Goal: Check status: Check status

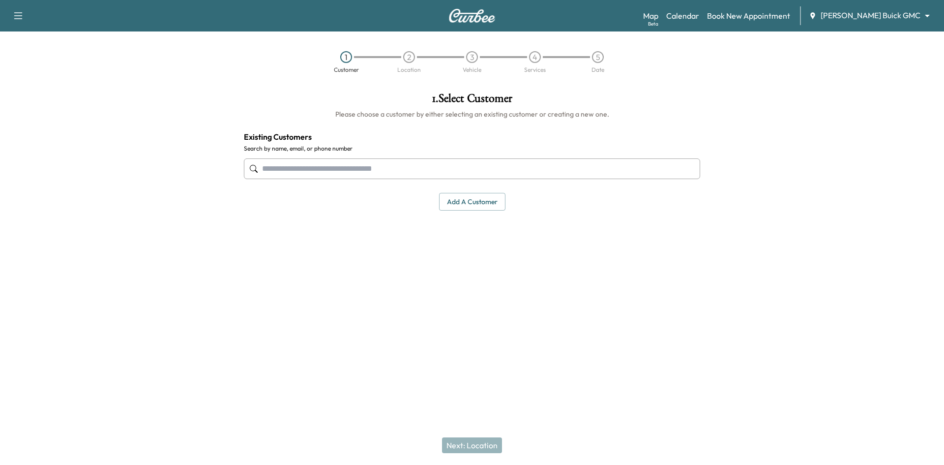
click at [918, 15] on body "Support Log Out Map Beta Calendar Book New Appointment Ewing Buick GMC ********…" at bounding box center [472, 232] width 944 height 465
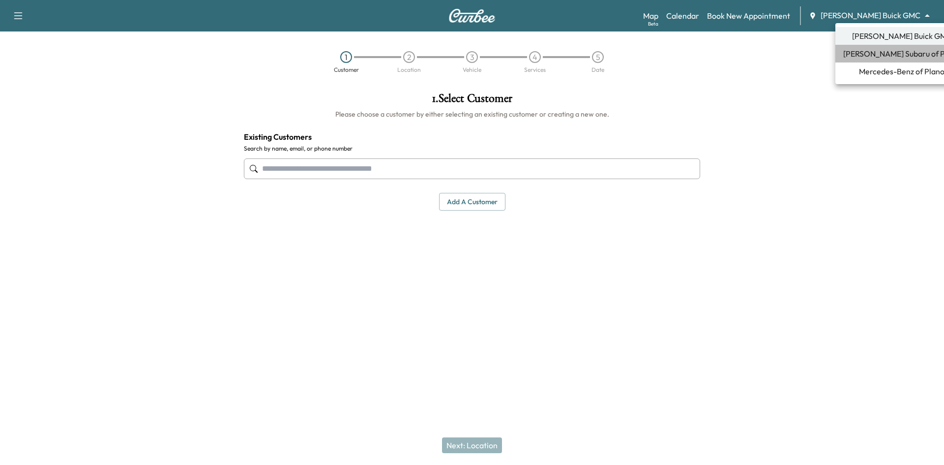
click at [898, 54] on span "[PERSON_NAME] Subaru of Plano" at bounding box center [902, 54] width 117 height 12
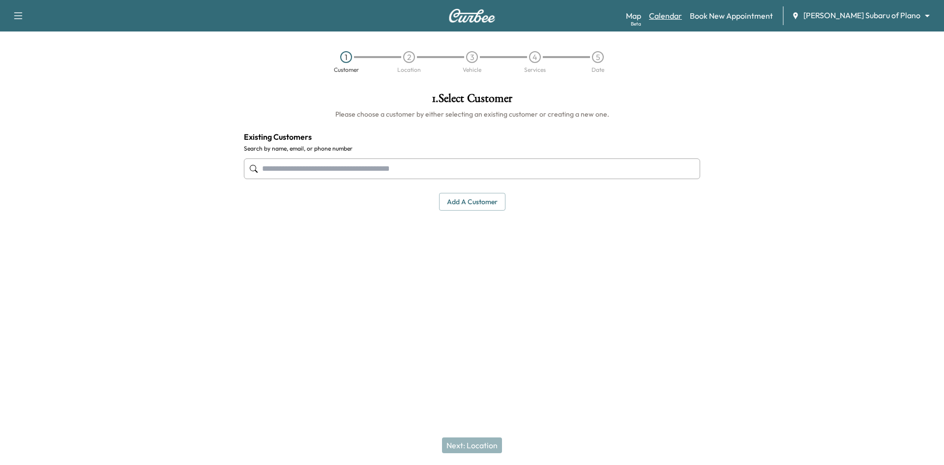
click at [682, 14] on link "Calendar" at bounding box center [665, 16] width 33 height 12
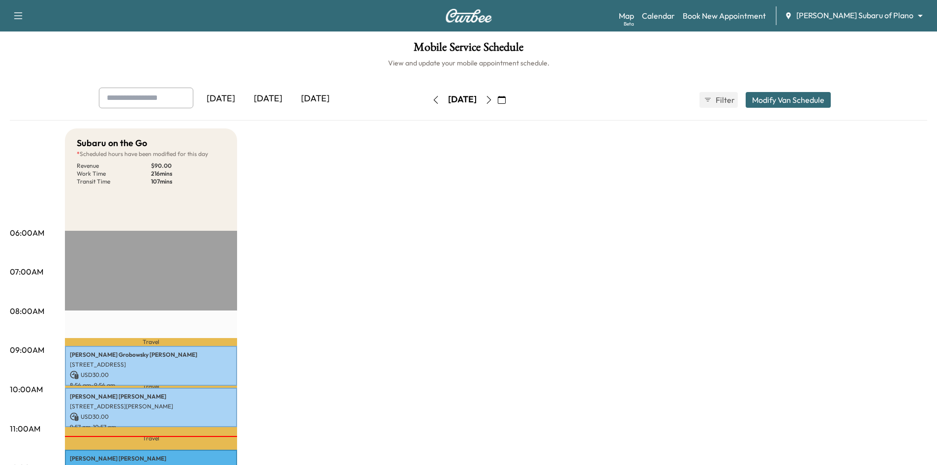
scroll to position [98, 0]
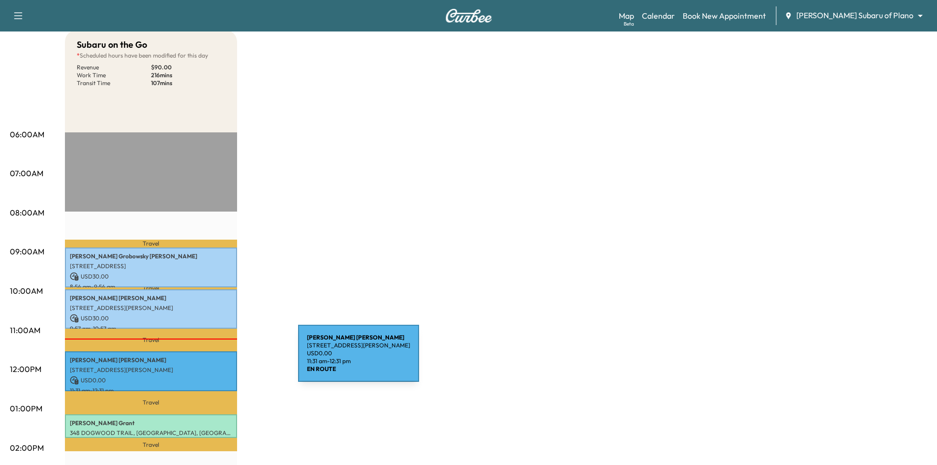
click at [224, 359] on p "Sidney LATOUR" at bounding box center [151, 360] width 162 height 8
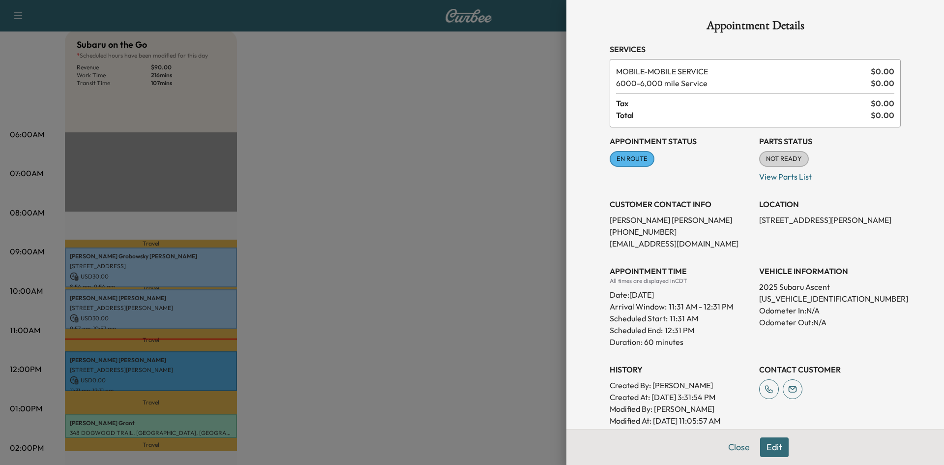
click at [402, 233] on div at bounding box center [472, 232] width 944 height 465
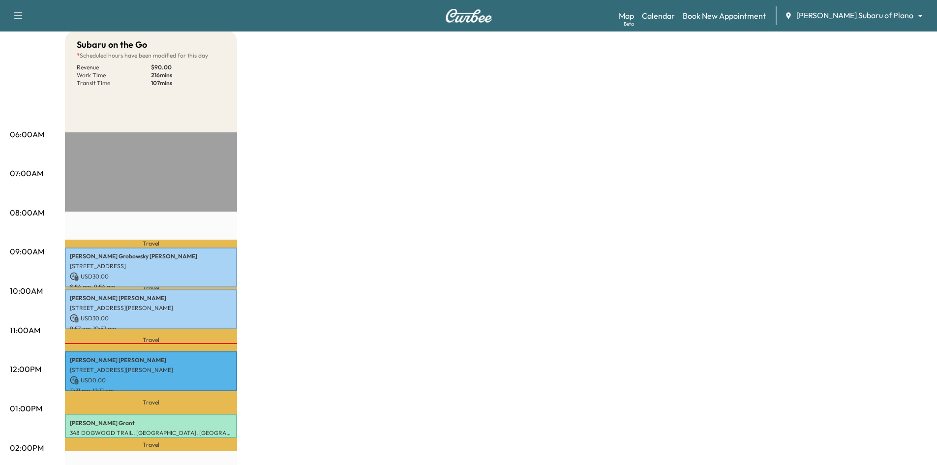
scroll to position [0, 0]
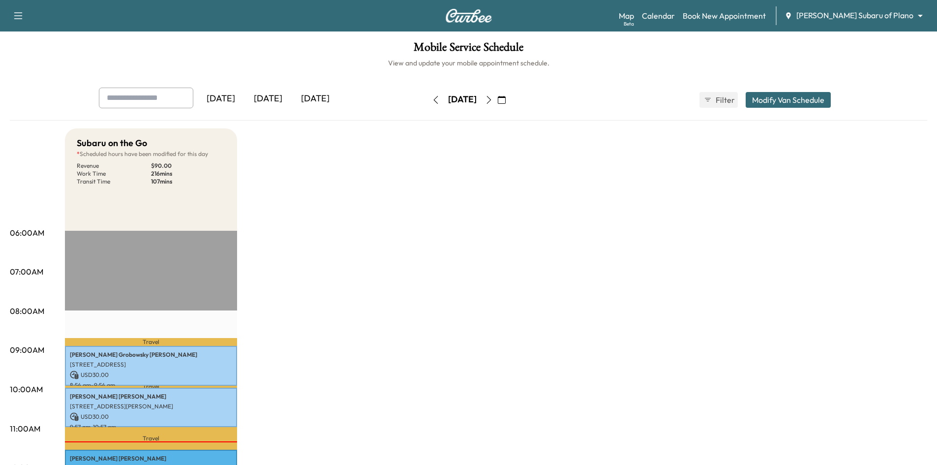
click at [493, 102] on icon "button" at bounding box center [489, 100] width 8 height 8
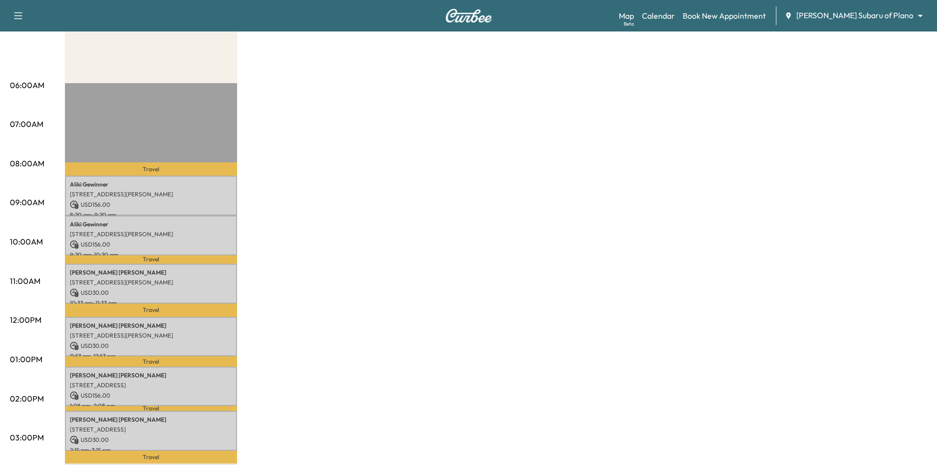
scroll to position [197, 0]
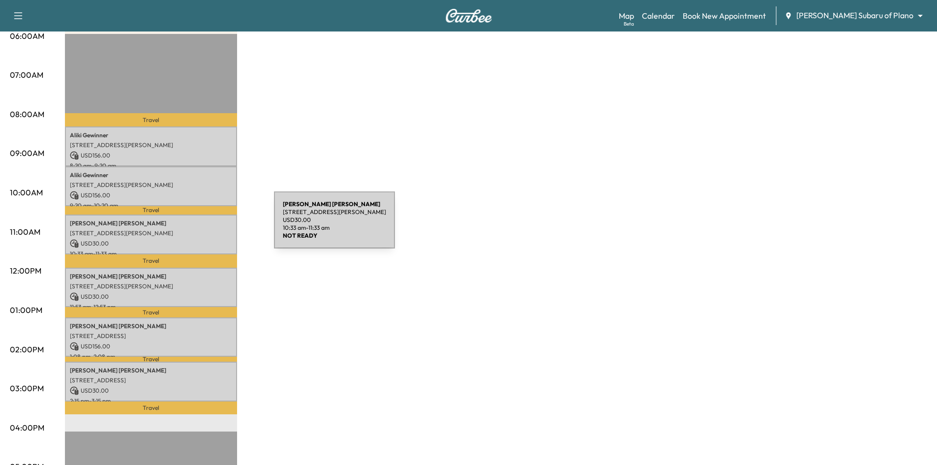
click at [200, 226] on div "Rita dubester 5290 Esquire Trl, McKinney, TX 75069, USA USD 30.00 10:33 am - 11…" at bounding box center [151, 234] width 172 height 40
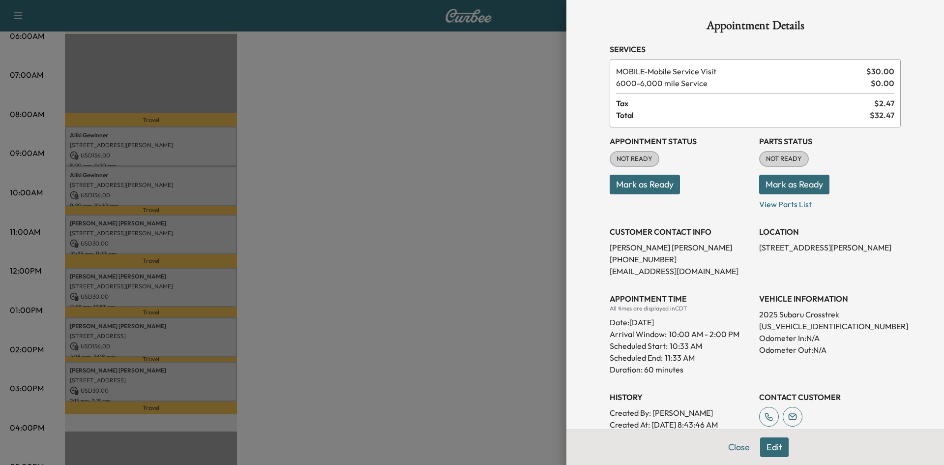
click at [180, 286] on div at bounding box center [472, 232] width 944 height 465
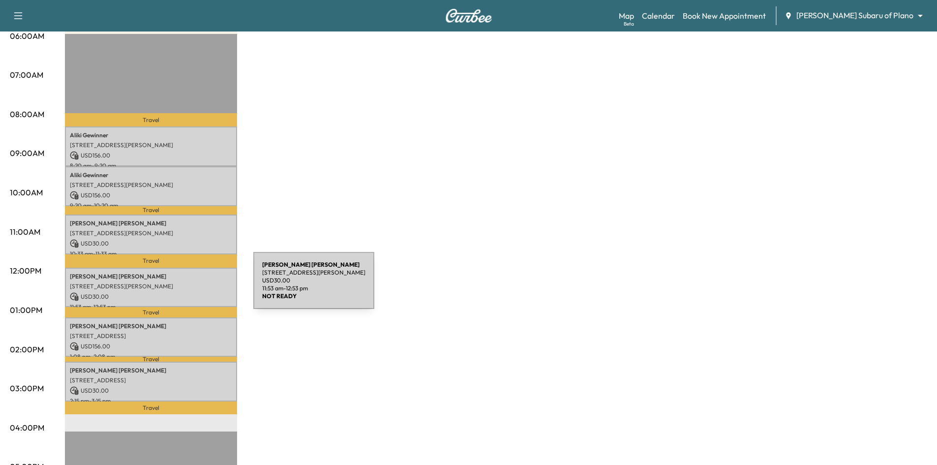
click at [180, 286] on p "1124 Brandy Station, Richardson, TX 75080, United States of America" at bounding box center [151, 286] width 162 height 8
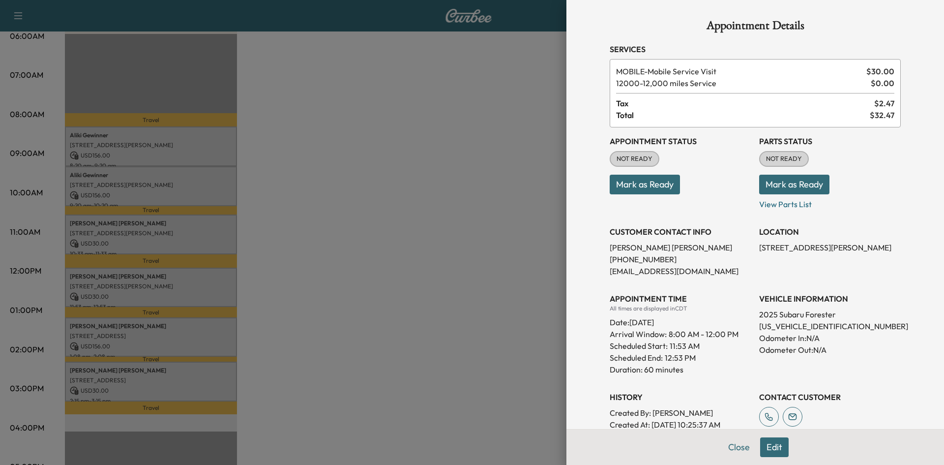
click at [206, 337] on div at bounding box center [472, 232] width 944 height 465
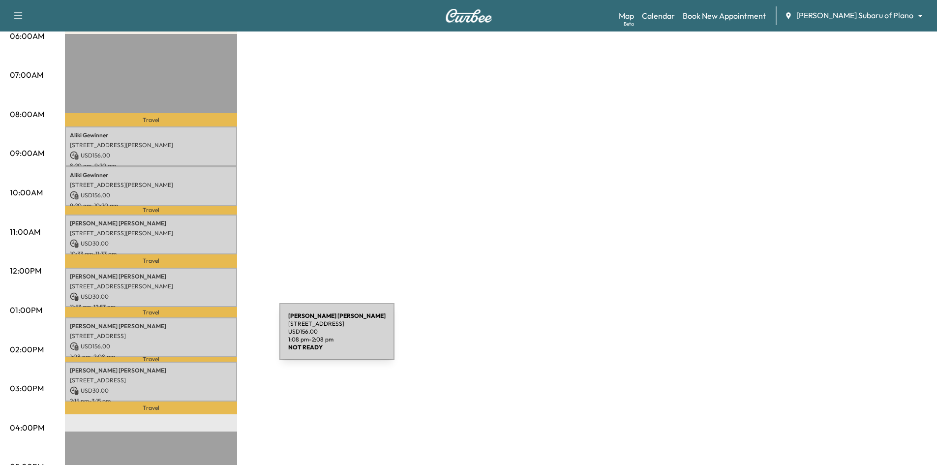
click at [206, 337] on div "Thomas Burris 1901 West Spring Creek Parkway, Apt1105, Plano, TX 75023, United …" at bounding box center [151, 337] width 172 height 40
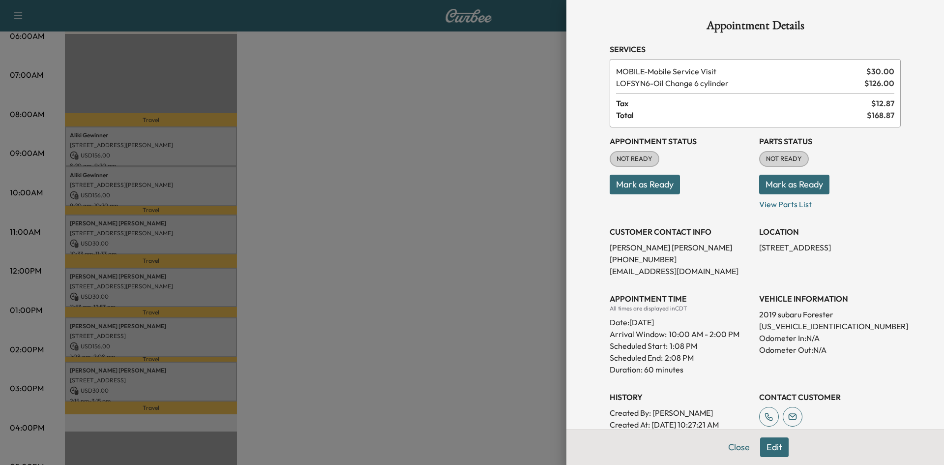
click at [418, 130] on div at bounding box center [472, 232] width 944 height 465
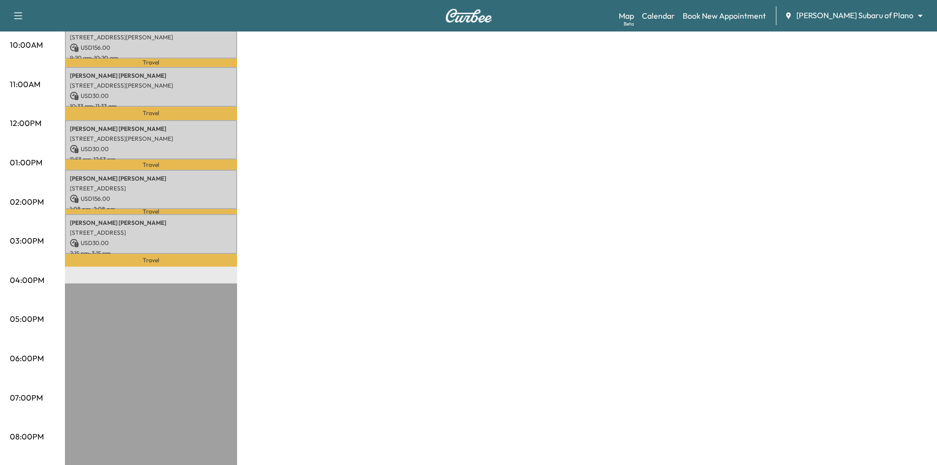
scroll to position [148, 0]
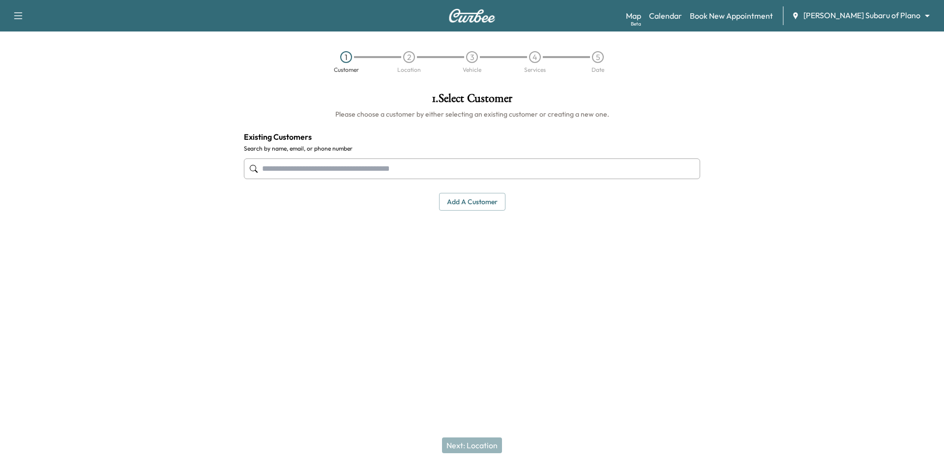
click at [898, 12] on body "Support Log Out Map Beta Calendar Book New Appointment Ewing Subaru of Plano **…" at bounding box center [472, 232] width 944 height 465
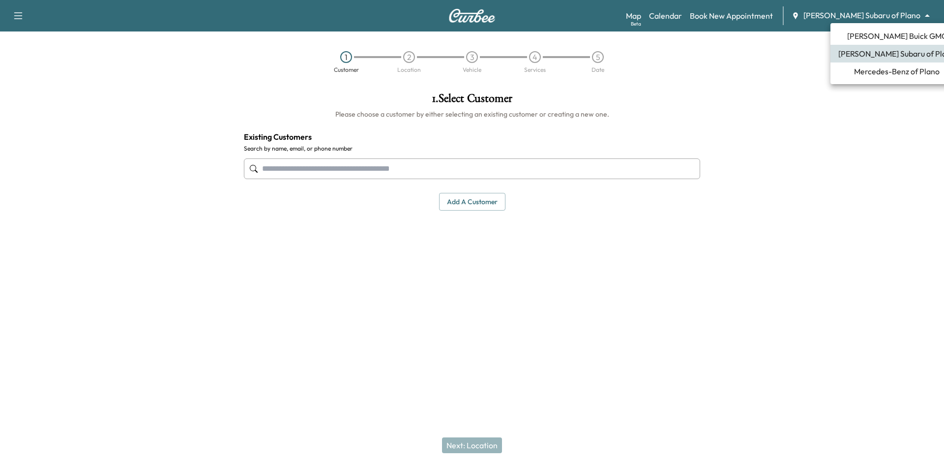
click at [861, 39] on span "[PERSON_NAME] Buick GMC" at bounding box center [898, 36] width 100 height 12
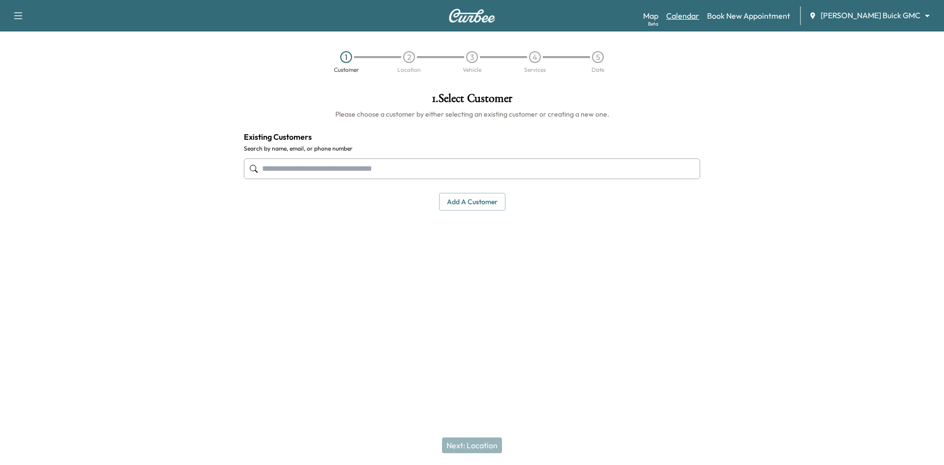
click at [700, 18] on link "Calendar" at bounding box center [683, 16] width 33 height 12
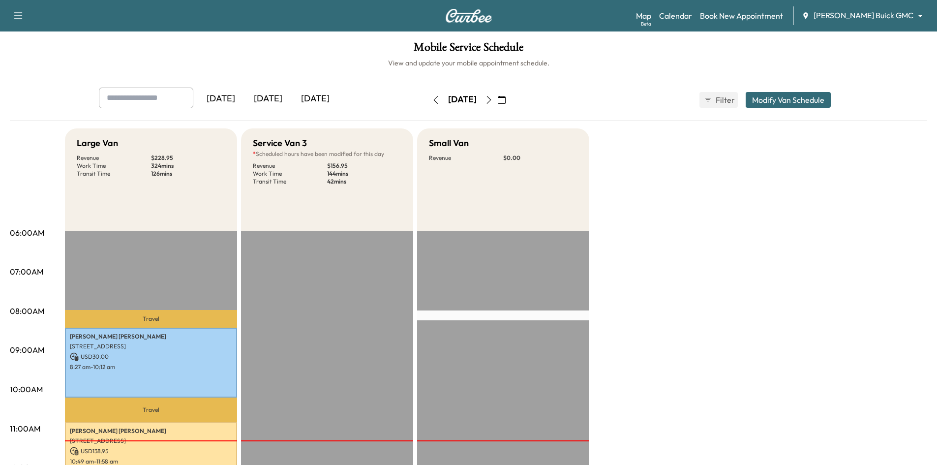
click at [493, 98] on icon "button" at bounding box center [489, 100] width 8 height 8
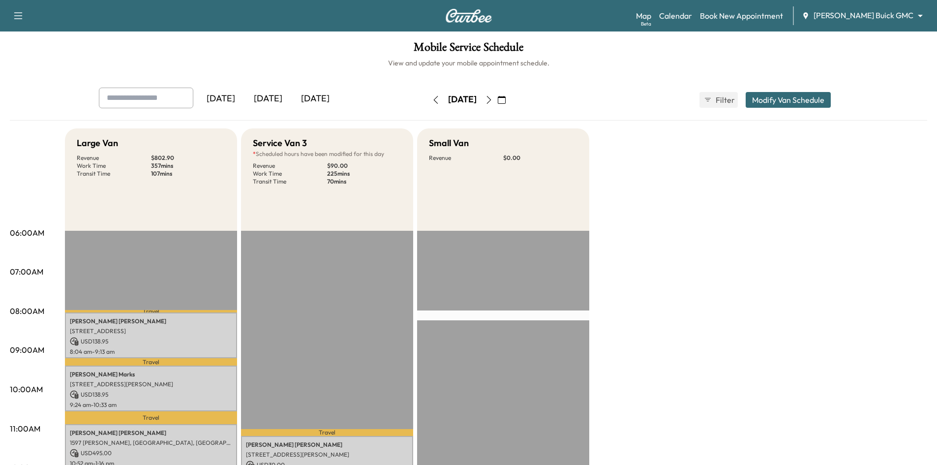
click at [231, 95] on div "[DATE]" at bounding box center [220, 99] width 47 height 23
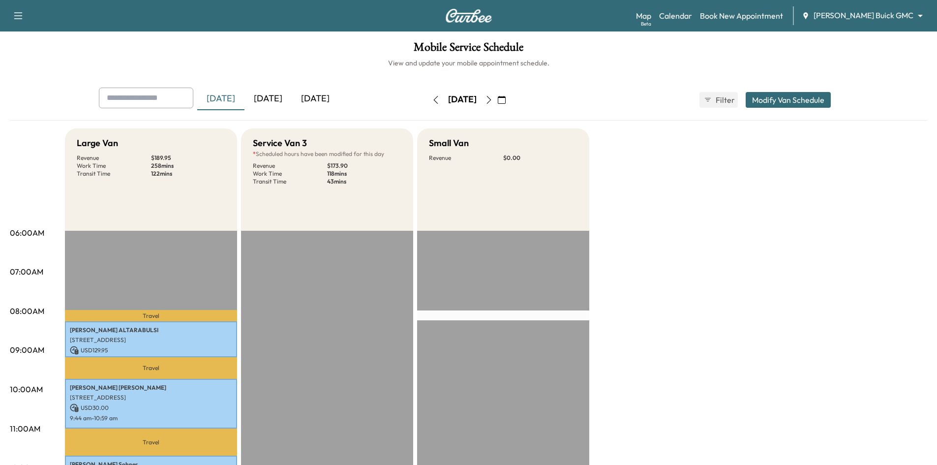
click at [432, 99] on icon "button" at bounding box center [436, 100] width 8 height 8
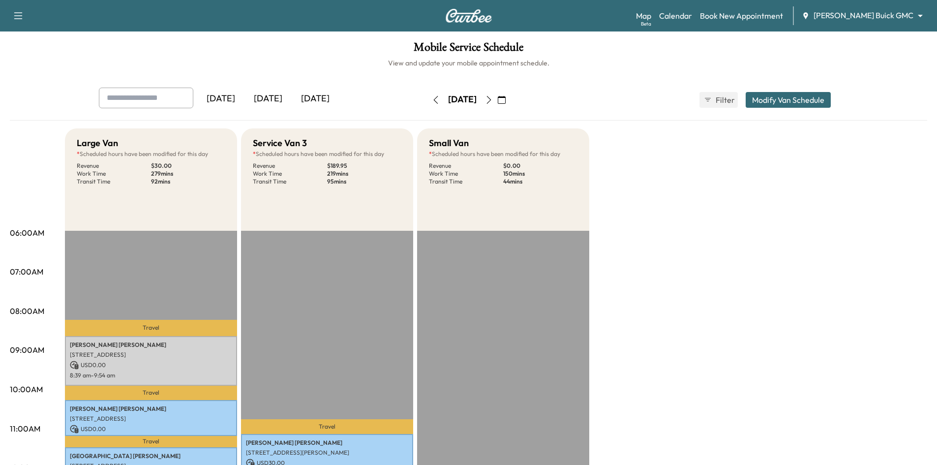
scroll to position [246, 0]
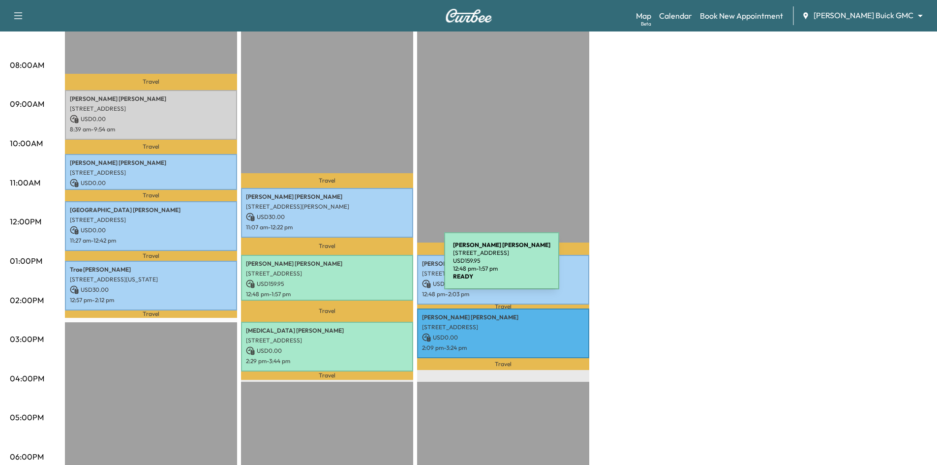
click at [371, 270] on p "3520 Oak Lawn Ave, Dallas, TX 75219, USA" at bounding box center [327, 274] width 162 height 8
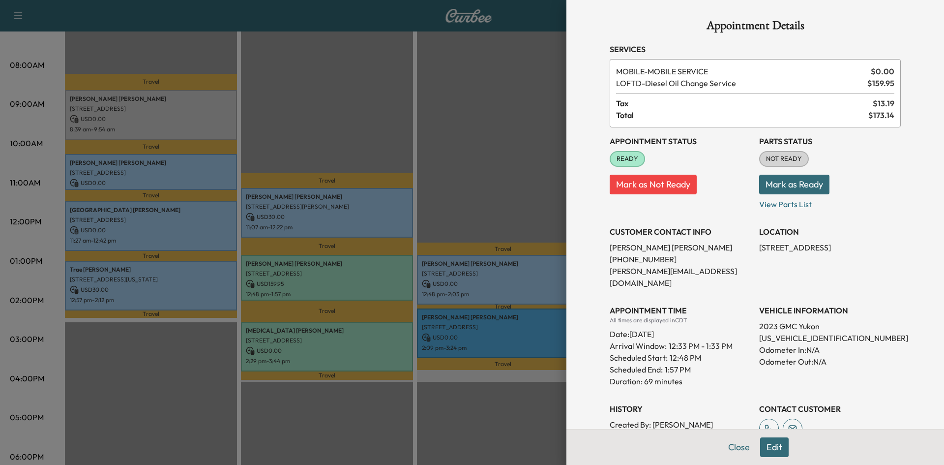
click at [786, 332] on p "1GKS2BKT2PR259136" at bounding box center [831, 338] width 142 height 12
copy p "1GKS2BKT2PR259136"
click at [525, 117] on div at bounding box center [472, 232] width 944 height 465
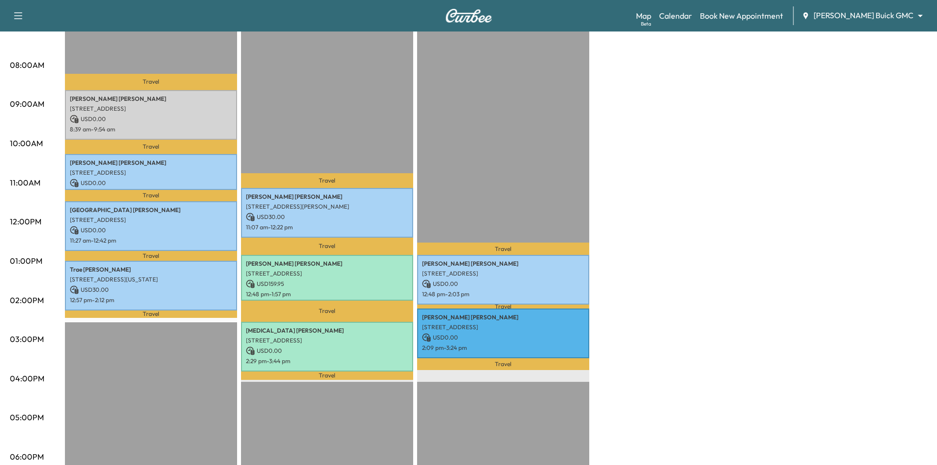
scroll to position [49, 0]
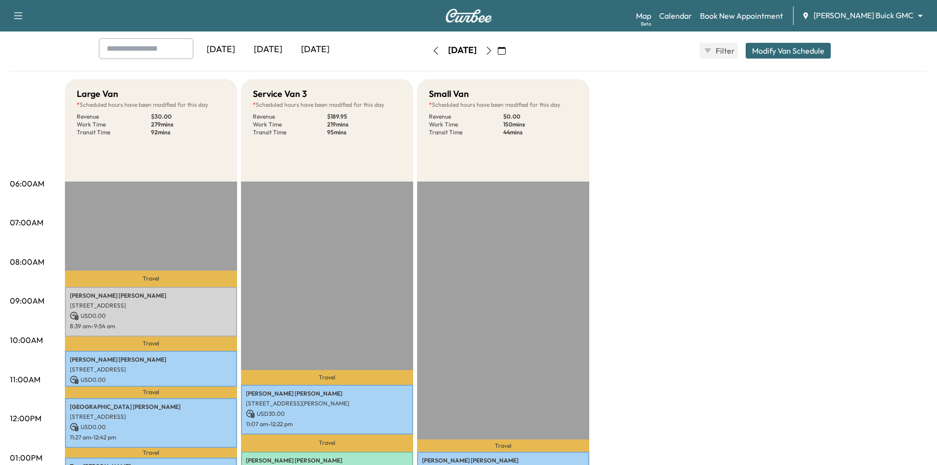
click at [263, 41] on div "[DATE]" at bounding box center [267, 49] width 47 height 23
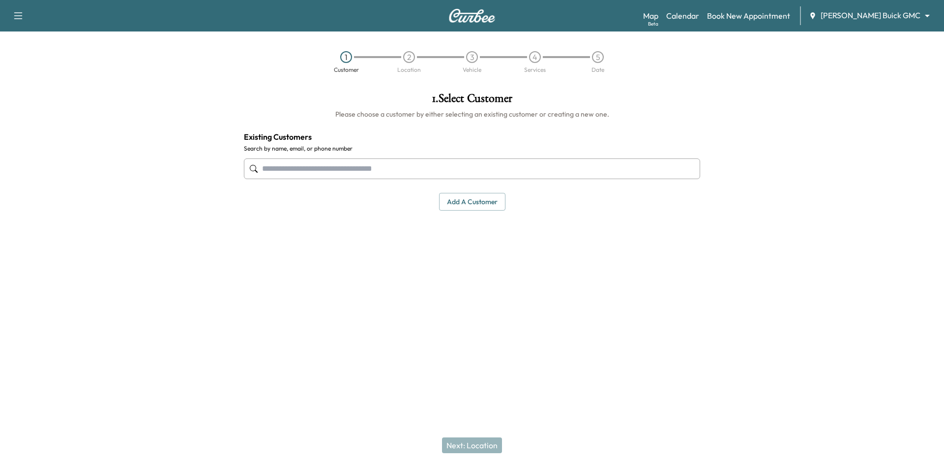
click at [909, 18] on body "Support Log Out Map Beta Calendar Book New Appointment [PERSON_NAME] Buick GMC …" at bounding box center [472, 232] width 944 height 465
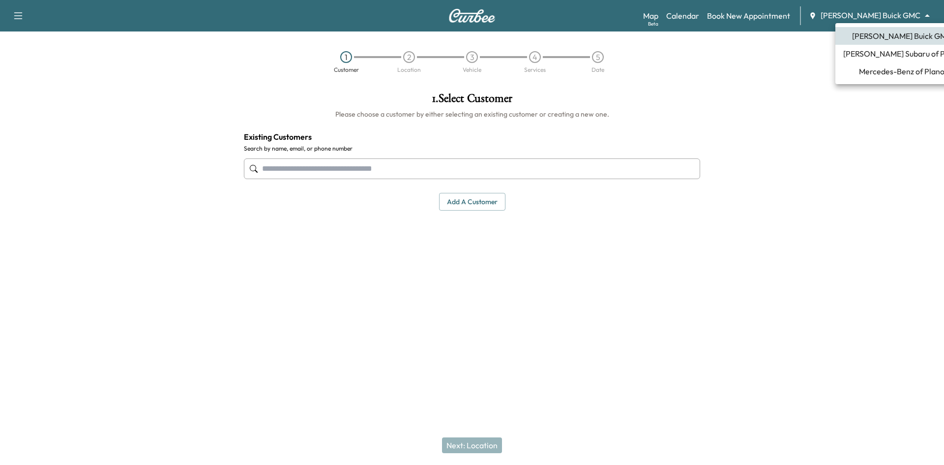
click at [876, 73] on span "Mercedes-Benz of Plano" at bounding box center [902, 71] width 86 height 12
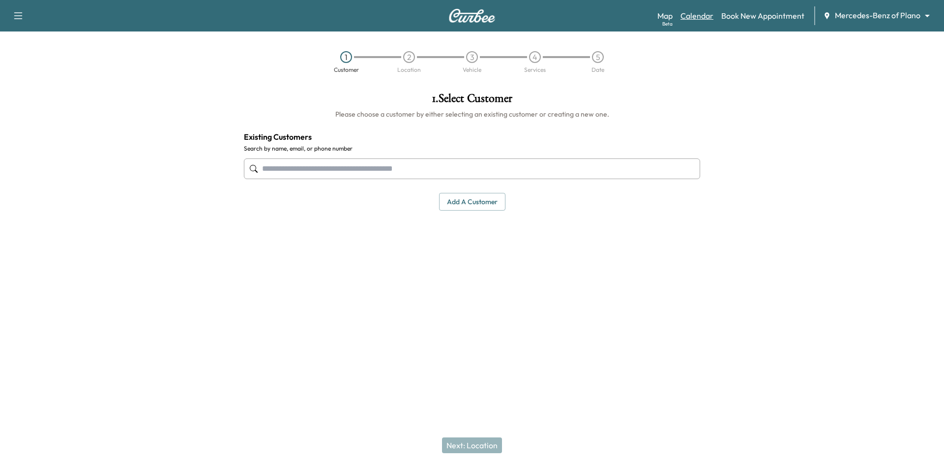
click at [706, 14] on link "Calendar" at bounding box center [697, 16] width 33 height 12
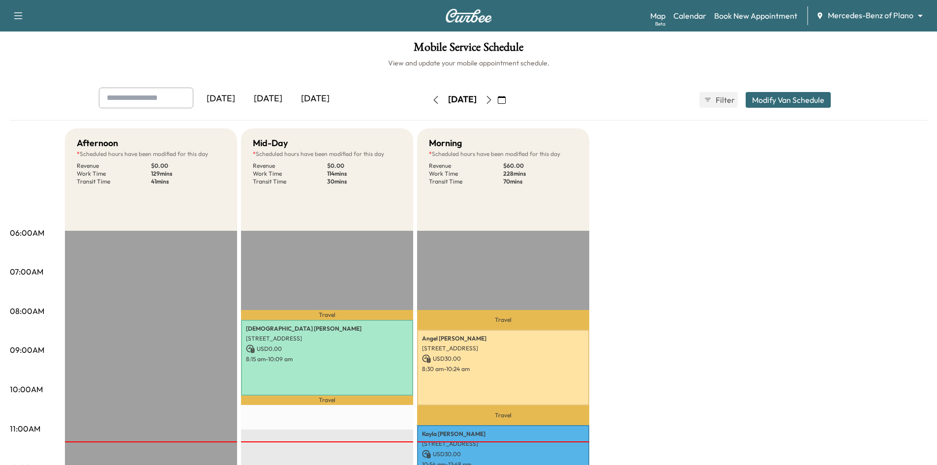
click at [493, 101] on icon "button" at bounding box center [489, 100] width 8 height 8
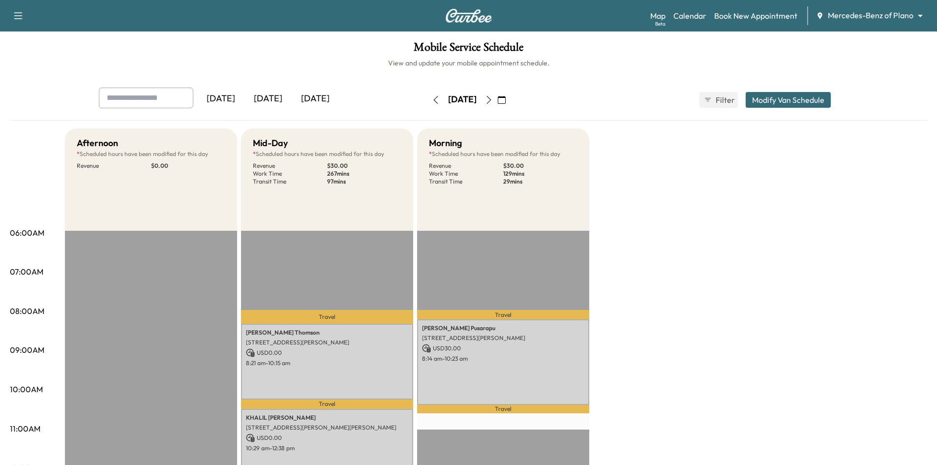
click at [274, 99] on div "[DATE]" at bounding box center [267, 99] width 47 height 23
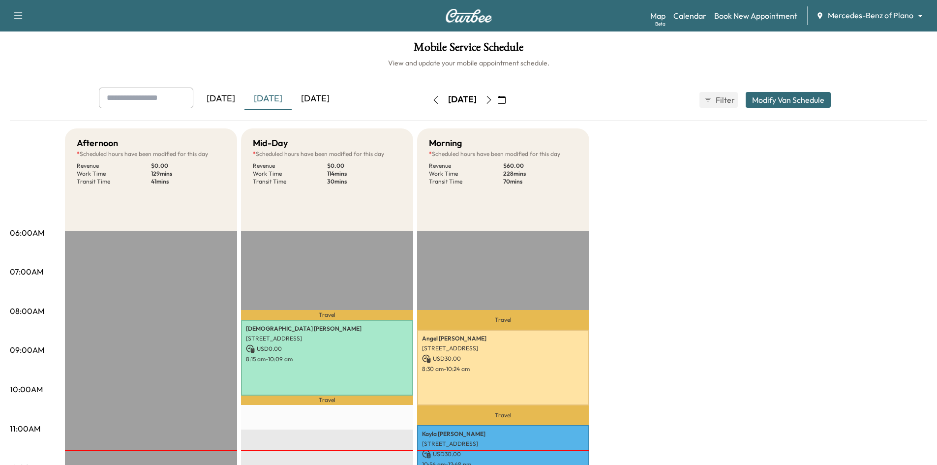
click at [316, 97] on div "[DATE]" at bounding box center [315, 99] width 47 height 23
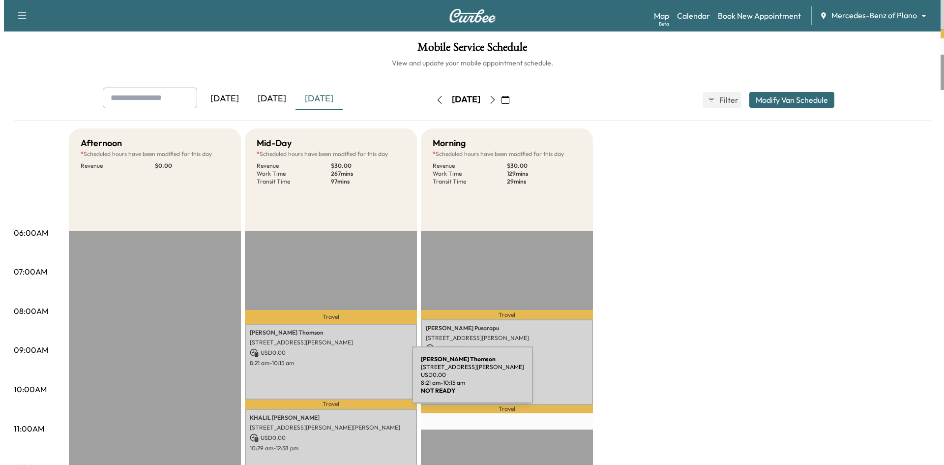
scroll to position [148, 0]
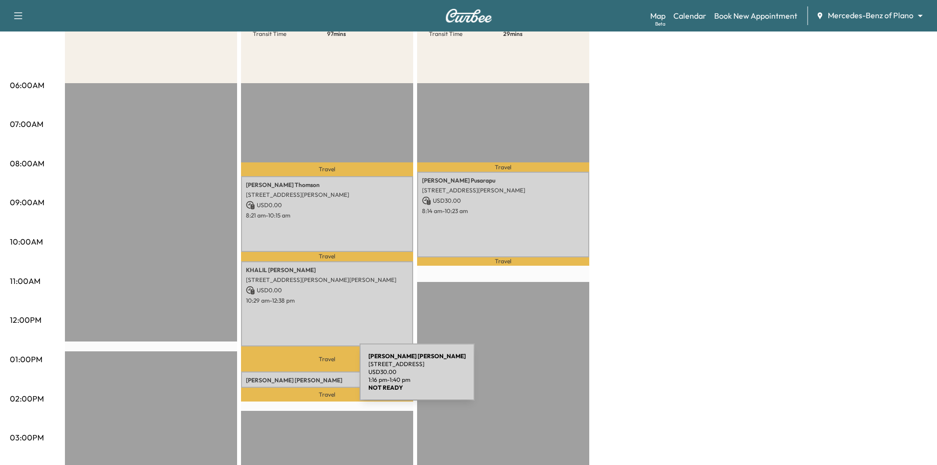
click at [286, 378] on p "[PERSON_NAME]" at bounding box center [327, 380] width 162 height 8
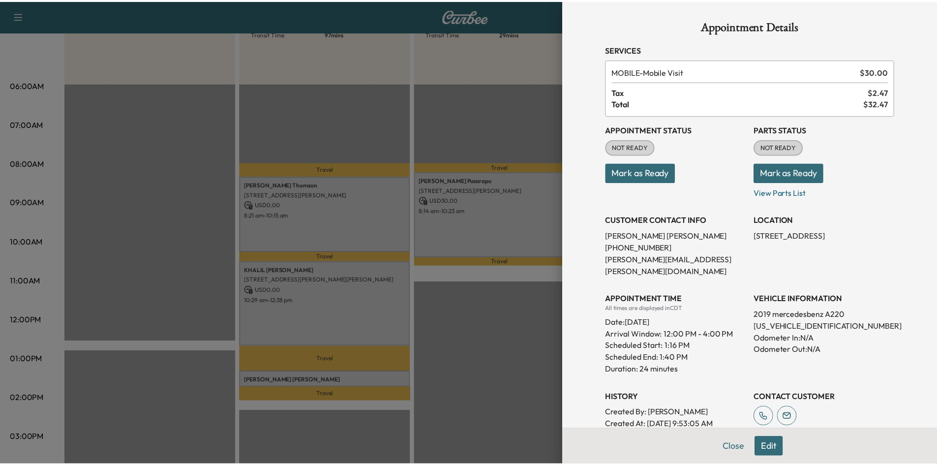
scroll to position [155, 0]
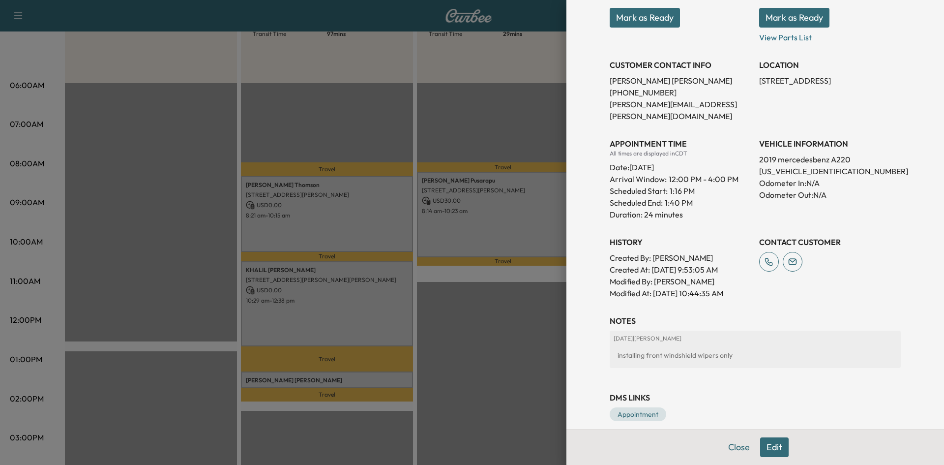
click at [524, 350] on div at bounding box center [472, 232] width 944 height 465
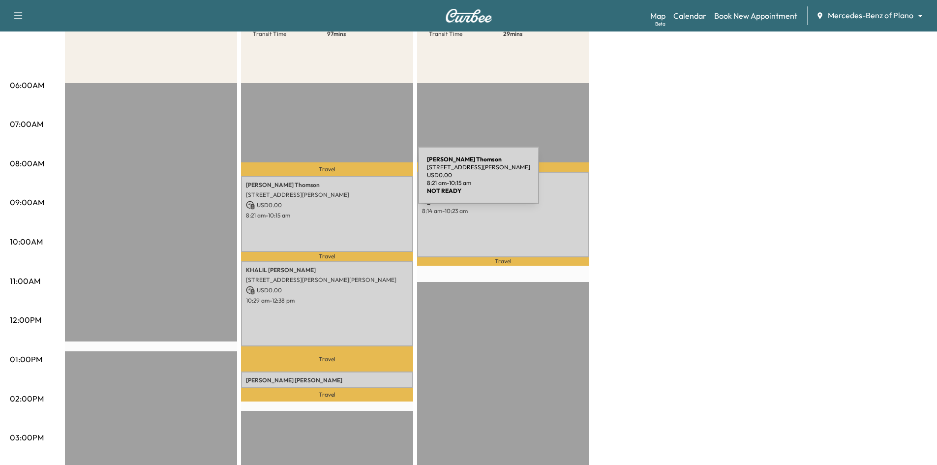
scroll to position [0, 0]
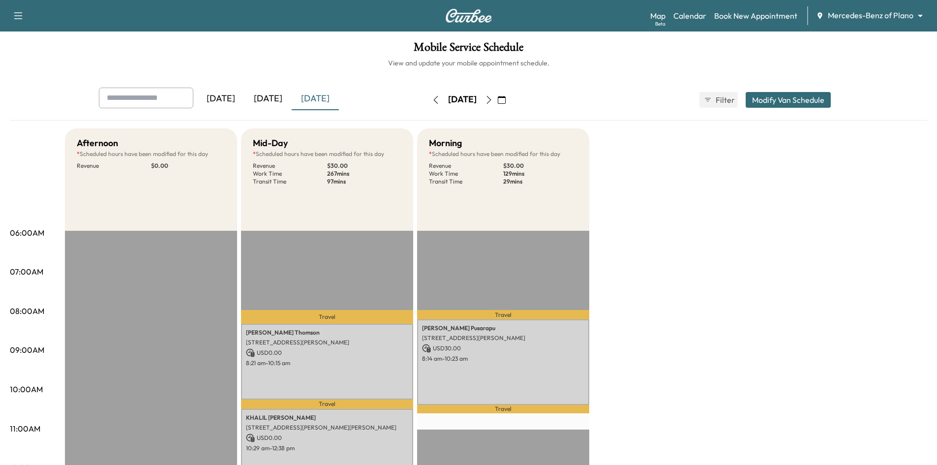
click at [271, 99] on div "[DATE]" at bounding box center [267, 99] width 47 height 23
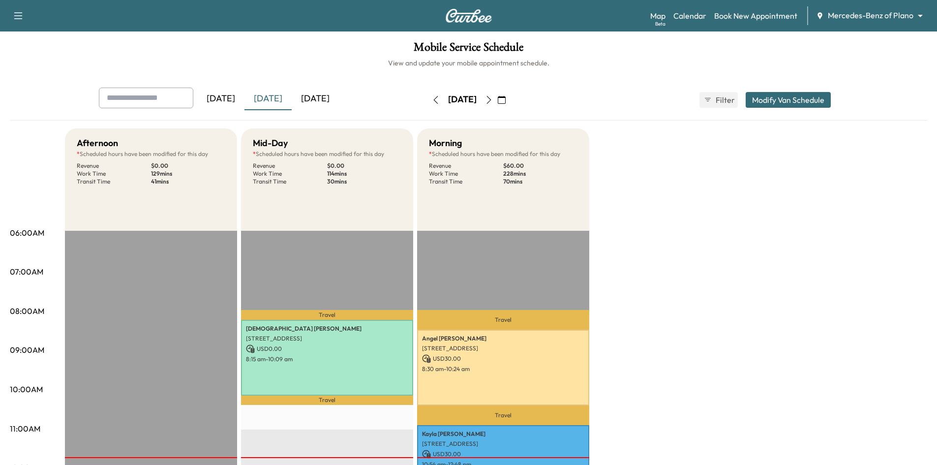
click at [322, 100] on div "[DATE]" at bounding box center [315, 99] width 47 height 23
